Goal: Information Seeking & Learning: Get advice/opinions

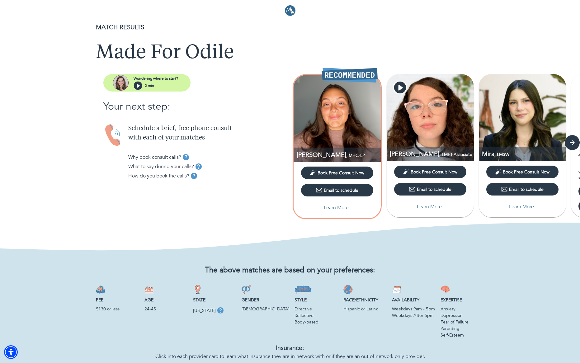
click at [328, 207] on p "Learn More" at bounding box center [336, 207] width 25 height 7
select select "6"
select select "2"
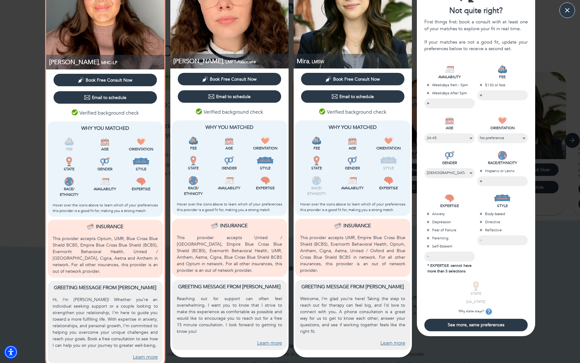
scroll to position [59, 0]
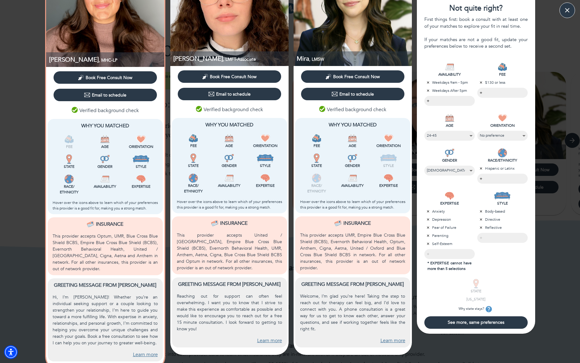
click at [139, 351] on link "Learn more" at bounding box center [145, 354] width 25 height 7
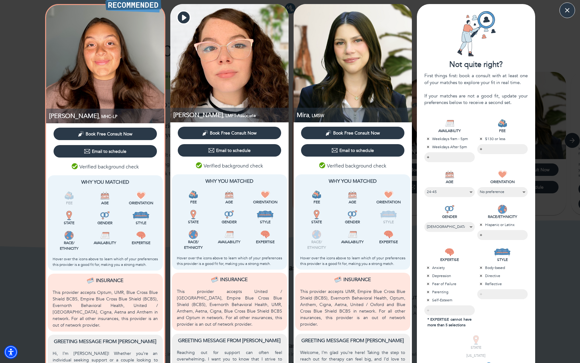
scroll to position [4, 0]
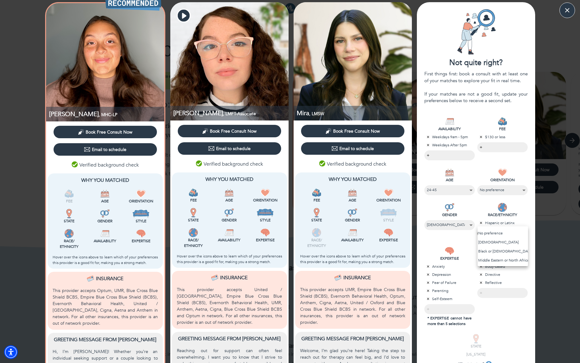
click at [486, 234] on body "MATCH RESULTS Made For Odile Wondering where to start? 2 min Your next step: Sc…" at bounding box center [290, 178] width 580 height 363
click at [530, 212] on div at bounding box center [290, 181] width 580 height 363
drag, startPoint x: 494, startPoint y: 297, endPoint x: 495, endPoint y: 292, distance: 5.6
click at [494, 297] on div "​" at bounding box center [502, 292] width 50 height 10
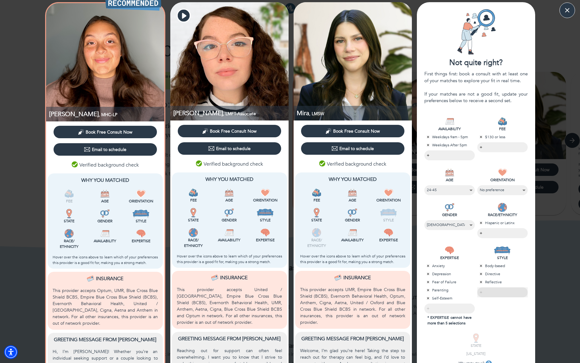
click at [495, 292] on div "​" at bounding box center [502, 292] width 50 height 10
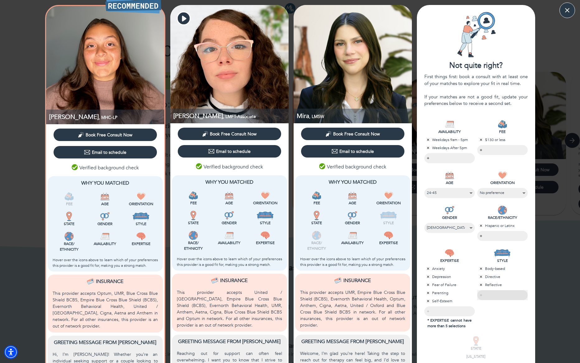
scroll to position [0, 0]
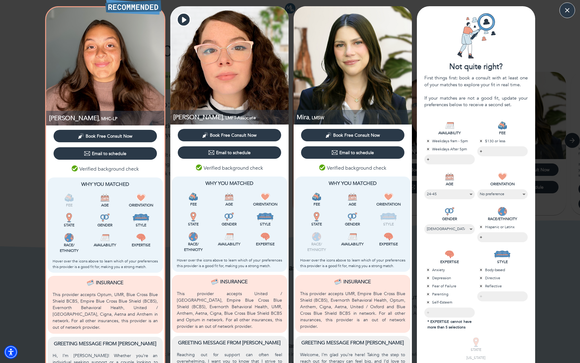
click at [190, 21] on img at bounding box center [229, 65] width 118 height 118
click at [187, 21] on icon "button" at bounding box center [183, 20] width 12 height 12
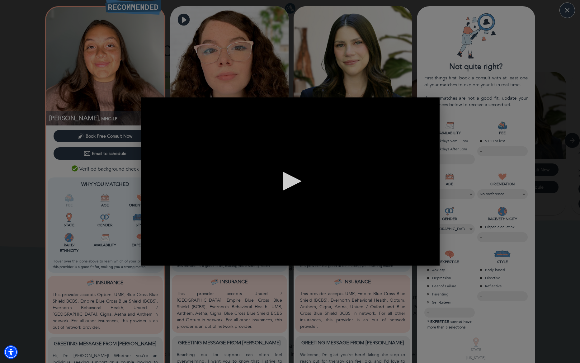
scroll to position [0, 299]
click at [433, 105] on icon "button" at bounding box center [432, 103] width 7 height 7
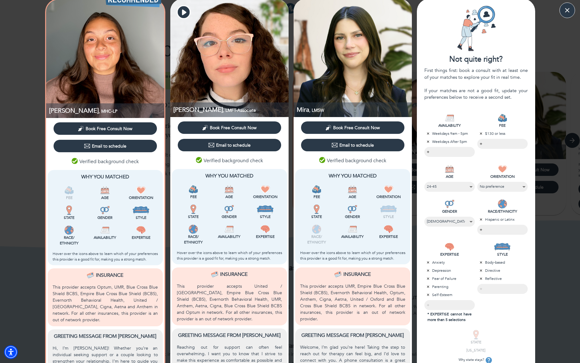
scroll to position [0, 0]
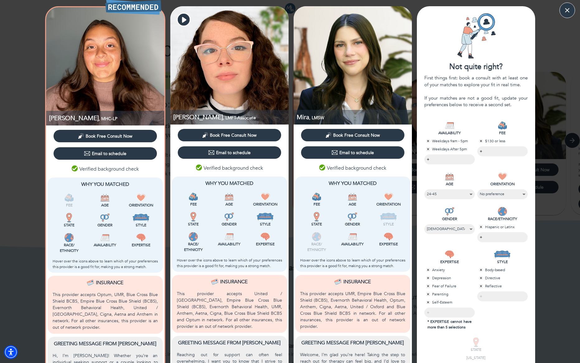
click at [110, 135] on span "Book Free Consult Now" at bounding box center [109, 136] width 47 height 6
